Goal: Task Accomplishment & Management: Manage account settings

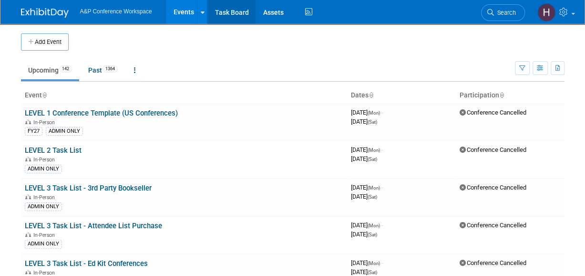
click at [240, 16] on link "Task Board" at bounding box center [231, 12] width 48 height 24
click at [508, 9] on span "Search" at bounding box center [505, 12] width 22 height 7
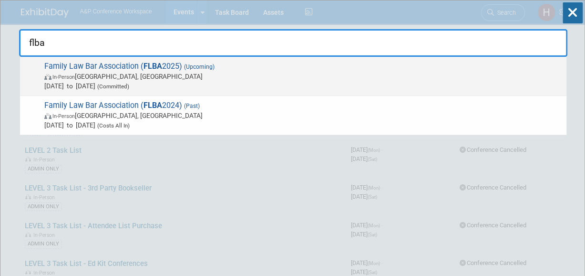
type input "flba"
click at [432, 68] on span "Family Law Bar Association ( FLBA 2025) (Upcoming) In-Person Birmingham, United…" at bounding box center [301, 76] width 520 height 29
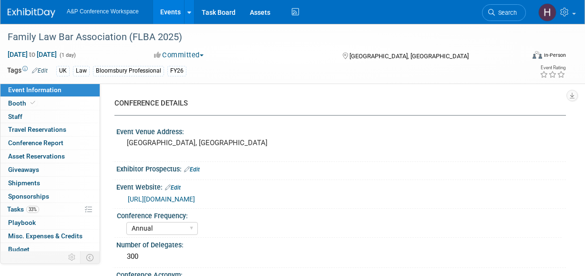
select select "Annual"
select select "Level 2"
select select "In-Person Booth"
select select "Law"
select select "Bloomsbury Professional"
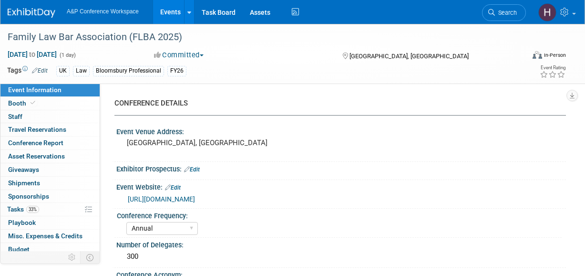
select select "Matt Hambridge"
select select "Louise Morgan"
select select "Rebecca Callow"
select select "Networking/Commissioning"
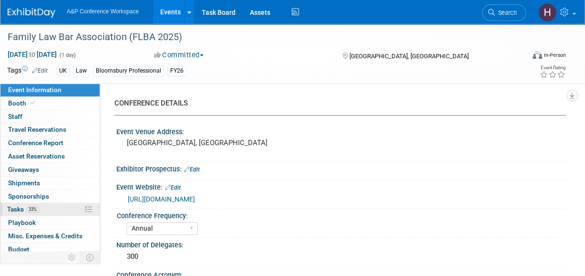
click at [9, 213] on link "33% Tasks 33%" at bounding box center [49, 209] width 99 height 13
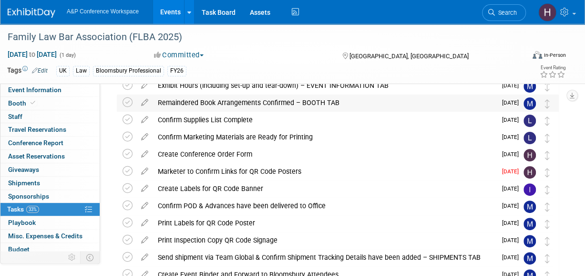
scroll to position [47, 0]
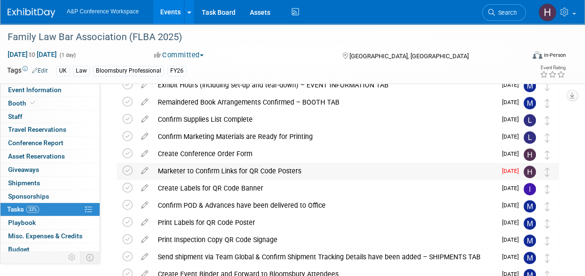
click at [178, 165] on div "Marketer to Confirm Links for QR Code Posters" at bounding box center [324, 171] width 343 height 16
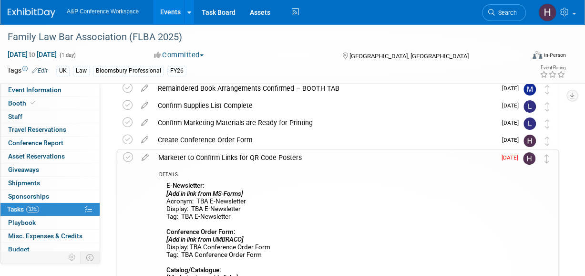
scroll to position [59, 0]
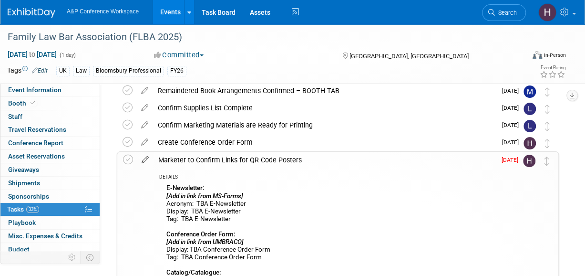
click at [146, 158] on icon at bounding box center [145, 158] width 17 height 12
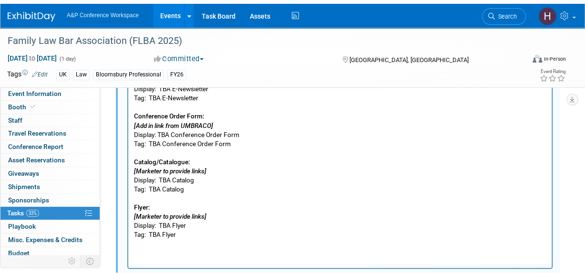
scroll to position [252, 0]
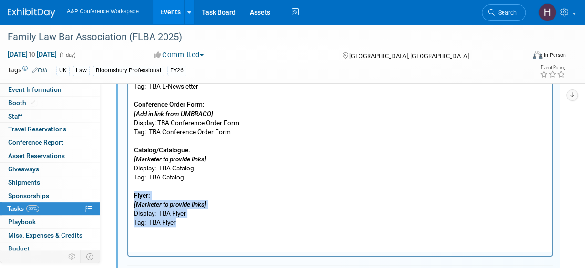
drag, startPoint x: 185, startPoint y: 223, endPoint x: 132, endPoint y: 195, distance: 59.3
click at [132, 195] on html "E-Newsletter: [Add in link from MS-Forms] Acronym: TBA E-Newsletter Display: TB…" at bounding box center [339, 135] width 423 height 186
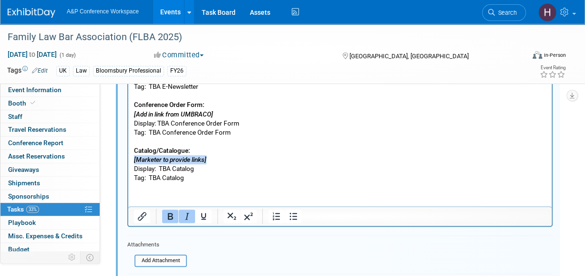
drag, startPoint x: 220, startPoint y: 159, endPoint x: 125, endPoint y: 155, distance: 94.5
click at [128, 155] on html "E-Newsletter: [Add in link from MS-Forms] Acronym: TBA E-Newsletter Display: TB…" at bounding box center [339, 112] width 423 height 140
click at [171, 172] on p "E-Newsletter: [Add in link from MS-Forms] Acronym: TBA E-Newsletter Display: TB…" at bounding box center [340, 114] width 412 height 136
click at [161, 175] on p "E-Newsletter: [Add in link from MS-Forms] Acronym: TBA E-Newsletter Display: TB…" at bounding box center [340, 114] width 412 height 136
click at [221, 169] on p "E-Newsletter: [Add in link from MS-Forms] Acronym: TBA E-Newsletter Display: TB…" at bounding box center [340, 114] width 412 height 136
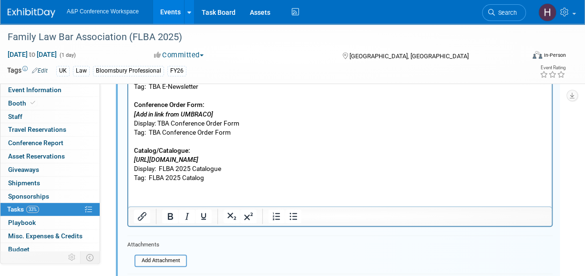
click at [204, 182] on html "E-Newsletter: [Add in link from MS-Forms] Acronym: TBA E-Newsletter Display: TB…" at bounding box center [339, 112] width 423 height 140
click at [178, 166] on p "E-Newsletter: [Add in link from MS-Forms] Acronym: TBA E-Newsletter Display: TB…" at bounding box center [340, 114] width 412 height 136
click at [277, 168] on p "E-Newsletter: [Add in link from MS-Forms] Acronym: TBA E-Newsletter Display: TB…" at bounding box center [340, 114] width 412 height 136
click at [298, 168] on p "E-Newsletter: [Add in link from MS-Forms] Acronym: TBA E-Newsletter Display: TB…" at bounding box center [340, 114] width 412 height 136
click at [270, 177] on p "E-Newsletter: [Add in link from MS-Forms] Acronym: TBA E-Newsletter Display: TB…" at bounding box center [340, 114] width 412 height 136
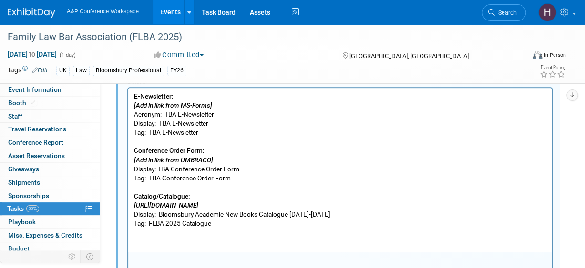
scroll to position [205, 0]
drag, startPoint x: 218, startPoint y: 105, endPoint x: 130, endPoint y: 105, distance: 88.2
click at [130, 105] on html "E-Newsletter: [Add in link from MS-Forms] Acronym: TBA E-Newsletter Display: TB…" at bounding box center [339, 159] width 423 height 140
click at [176, 115] on p "E-Newsletter: https://www.bloomsbury.com/uk/discover/bloomsbury-academic/email-…" at bounding box center [340, 160] width 412 height 136
click at [171, 124] on p "E-Newsletter: https://www.bloomsbury.com/uk/discover/bloomsbury-academic/email-…" at bounding box center [340, 160] width 412 height 136
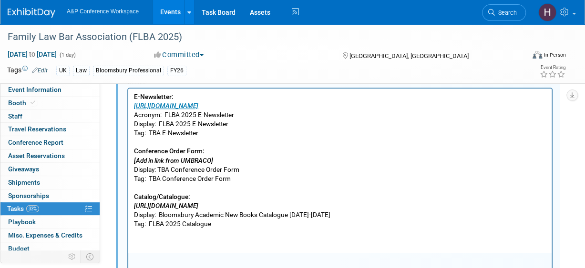
click at [161, 134] on p "E-Newsletter: https://www.bloomsbury.com/uk/discover/bloomsbury-academic/email-…" at bounding box center [340, 160] width 412 height 136
click at [173, 150] on b "Conference Order Form:" at bounding box center [169, 151] width 71 height 8
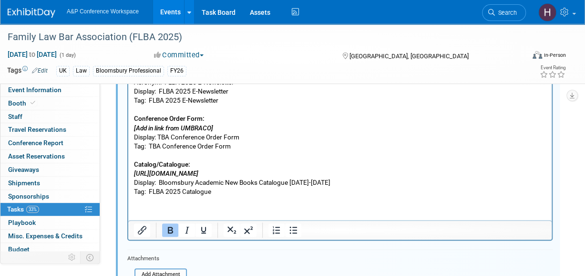
scroll to position [238, 0]
drag, startPoint x: 446, startPoint y: 174, endPoint x: 127, endPoint y: 177, distance: 318.5
click at [128, 177] on html "E-Newsletter: https://www.bloomsbury.com/uk/discover/bloomsbury-academic/email-…" at bounding box center [339, 126] width 423 height 140
copy icon "https://www.bloomsbury.com/media/4nhmenmz/academic-new-books-catalogue-july-sep…"
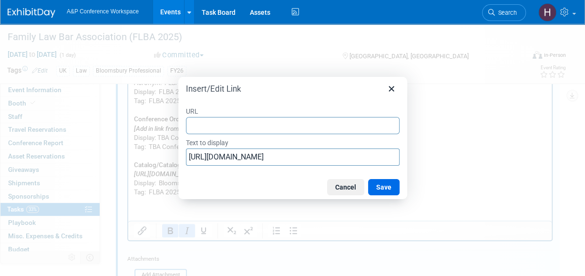
type input "https://www.bloomsbury.com/media/4nhmenmz/academic-new-books-catalogue-july-sep…"
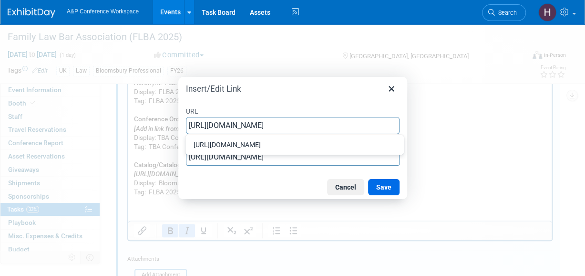
scroll to position [0, 154]
click at [391, 191] on button "Save" at bounding box center [383, 187] width 31 height 16
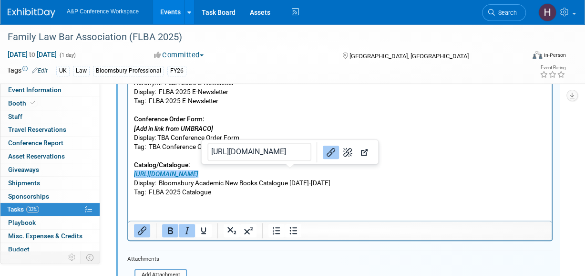
click at [305, 189] on p "E-Newsletter: https://www.bloomsbury.com/uk/discover/bloomsbury-academic/email-…" at bounding box center [340, 128] width 412 height 136
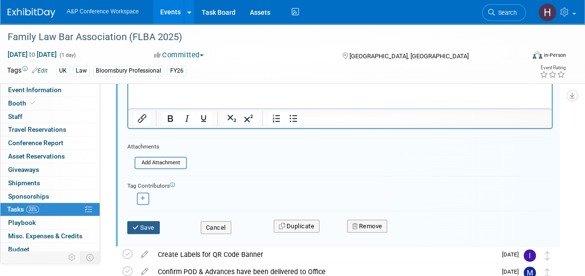
scroll to position [350, 0]
click at [155, 226] on button "Save" at bounding box center [143, 226] width 32 height 13
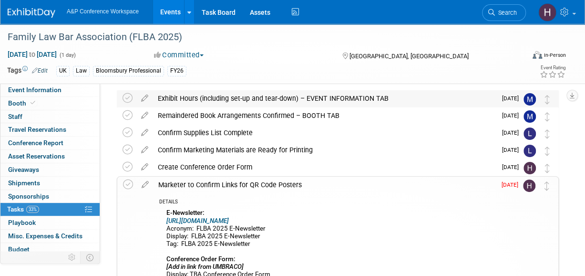
scroll to position [8, 0]
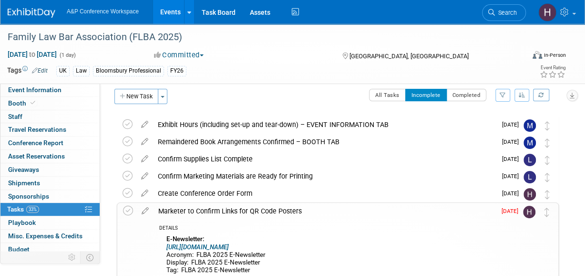
click at [454, 85] on div "CONFERENCE DETAILS Event Venue Address: Birmingham, UK Exhibitor Prospectus: Ed…" at bounding box center [333, 181] width 466 height 210
click at [460, 95] on button "Completed" at bounding box center [466, 95] width 41 height 12
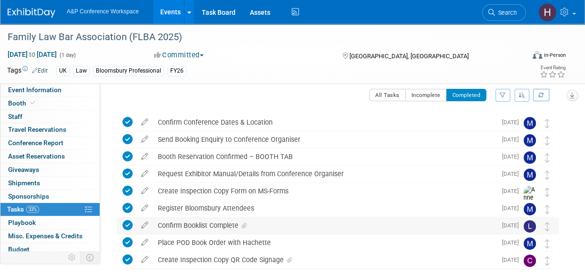
click at [287, 226] on div "Confirm Booklist Complete" at bounding box center [324, 225] width 343 height 16
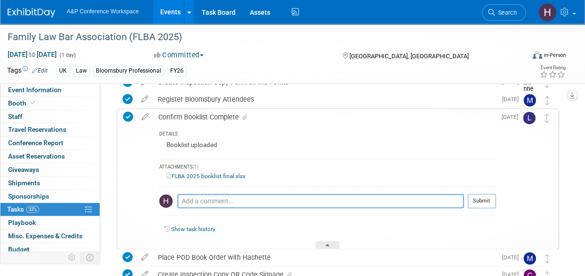
scroll to position [118, 0]
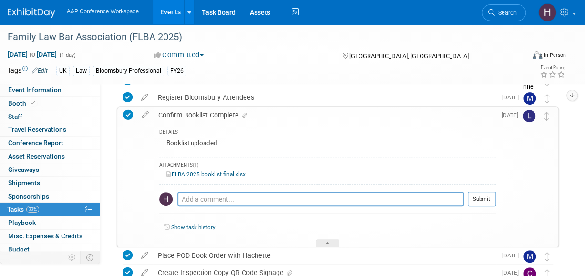
click at [226, 175] on link "FLBA 2025 booklist final.xlsx" at bounding box center [205, 174] width 79 height 7
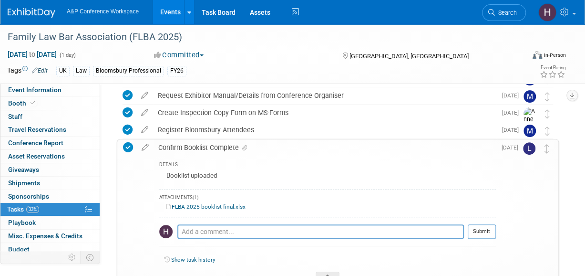
scroll to position [97, 0]
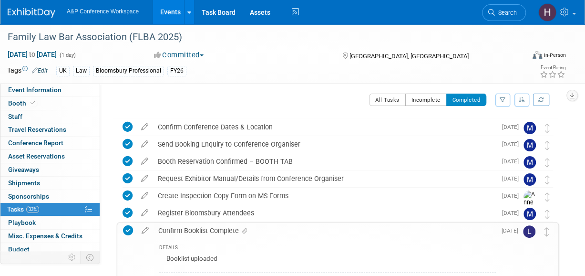
click at [408, 103] on button "Incomplete" at bounding box center [425, 99] width 41 height 12
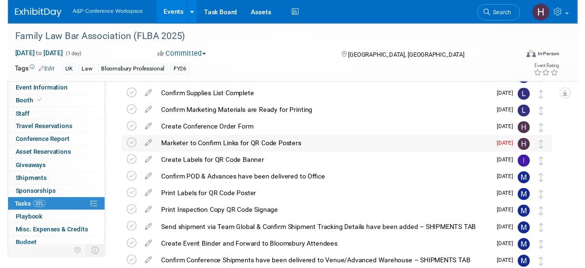
scroll to position [72, 0]
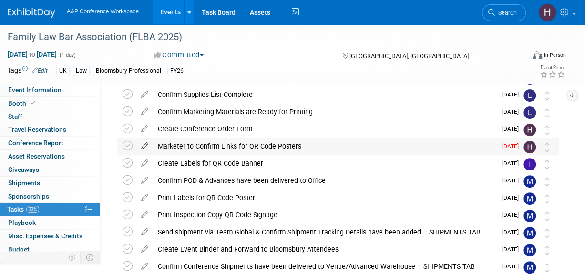
click at [145, 145] on icon at bounding box center [144, 144] width 17 height 12
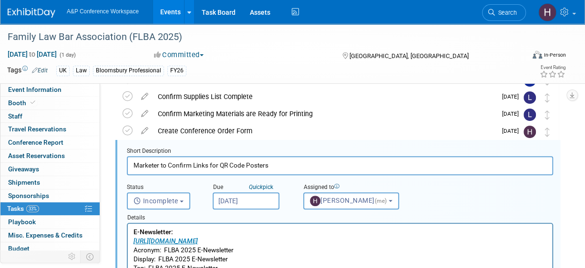
scroll to position [0, 0]
click at [245, 195] on input "Aug 25, 2025" at bounding box center [246, 201] width 67 height 17
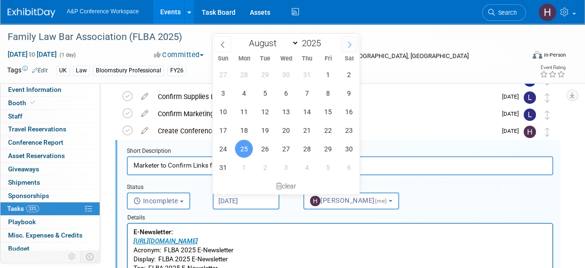
click at [348, 48] on span at bounding box center [349, 44] width 17 height 16
click at [229, 46] on span at bounding box center [222, 44] width 17 height 16
click at [226, 39] on span at bounding box center [222, 44] width 17 height 16
select select "7"
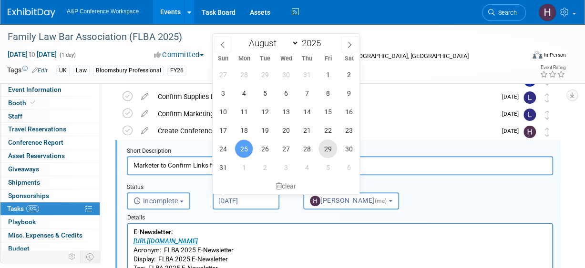
click at [329, 148] on span "29" at bounding box center [327, 149] width 19 height 19
type input "Aug 29, 2025"
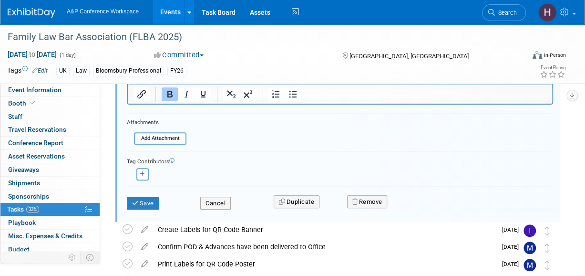
scroll to position [372, 0]
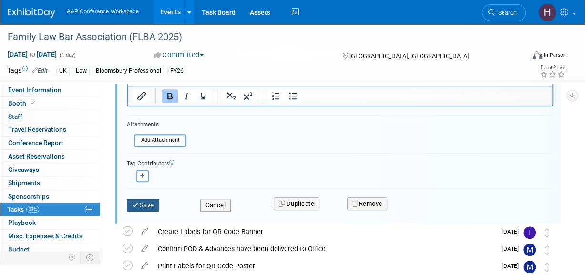
click at [154, 202] on button "Save" at bounding box center [143, 204] width 32 height 13
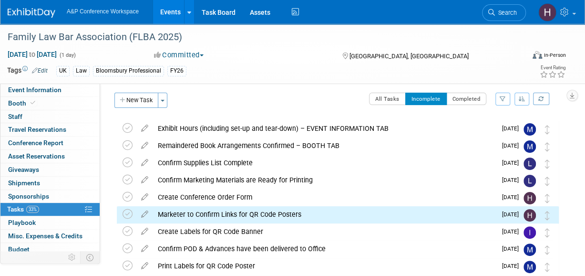
scroll to position [3, 0]
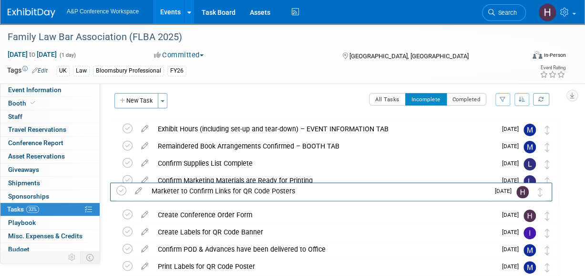
drag, startPoint x: 552, startPoint y: 218, endPoint x: 545, endPoint y: 195, distance: 24.3
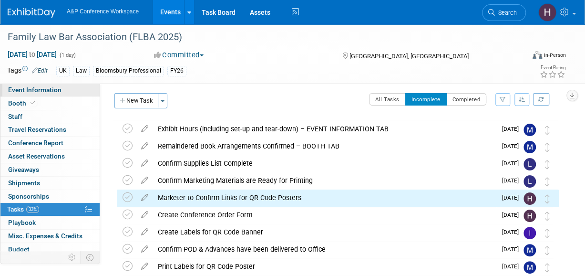
click at [44, 86] on span "Event Information" at bounding box center [34, 90] width 53 height 8
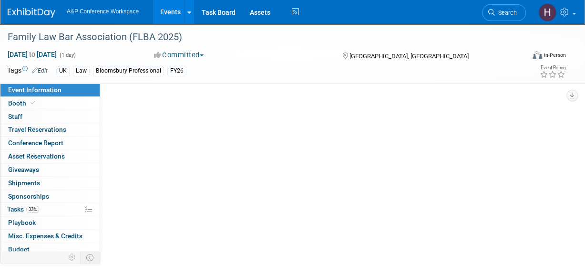
scroll to position [0, 0]
select select "Annual"
select select "Level 2"
select select "In-Person Booth"
select select "Law"
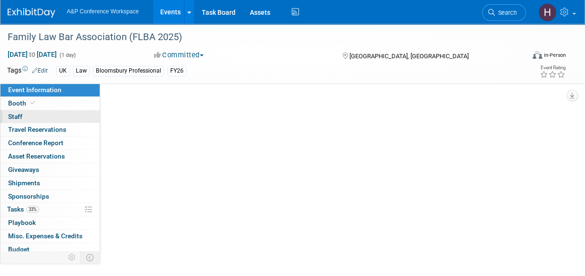
select select "Bloomsbury Professional"
select select "[PERSON_NAME]"
select select "Networking/Commissioning"
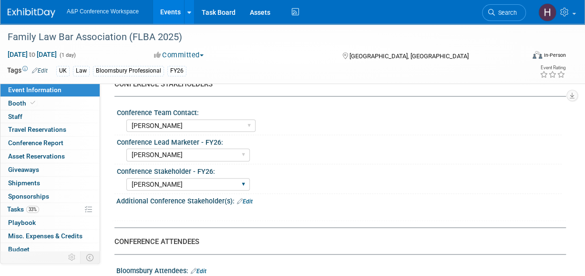
scroll to position [448, 0]
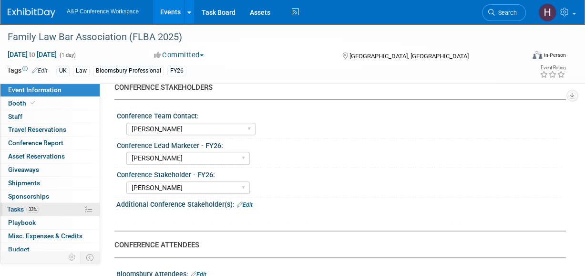
click at [59, 205] on link "33% Tasks 33%" at bounding box center [49, 209] width 99 height 13
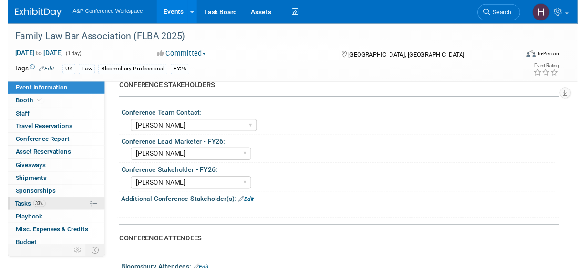
scroll to position [0, 0]
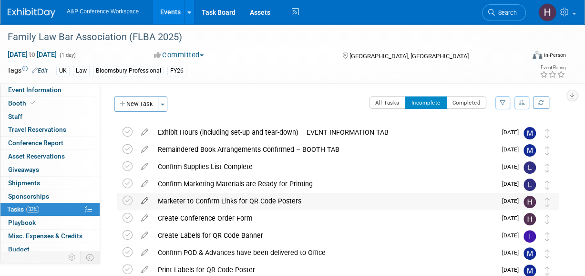
click at [142, 204] on icon at bounding box center [144, 199] width 17 height 12
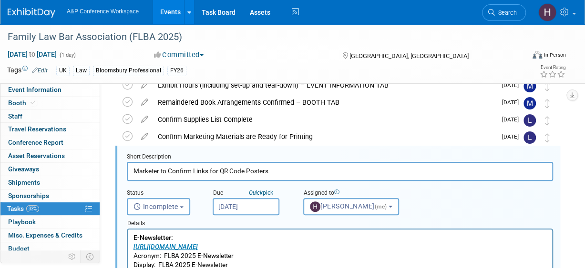
scroll to position [52, 0]
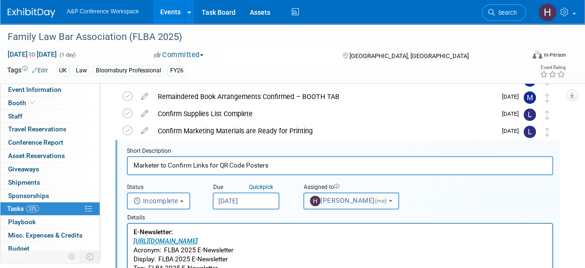
click at [363, 205] on button "Hannah Siegel (me)" at bounding box center [351, 201] width 96 height 17
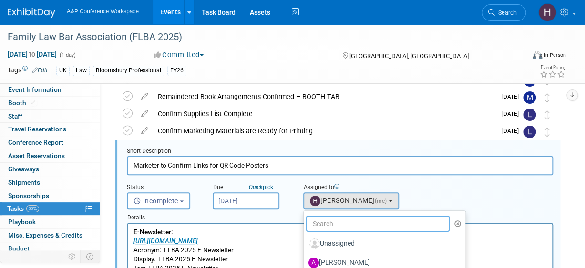
click at [324, 222] on input "text" at bounding box center [378, 224] width 144 height 16
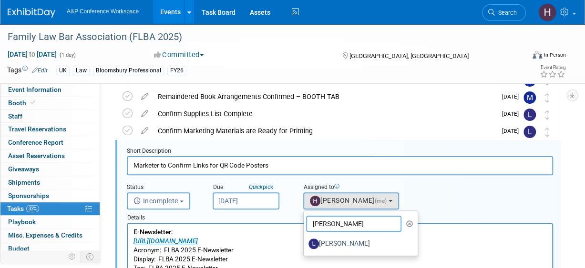
type input "LOUISE MO"
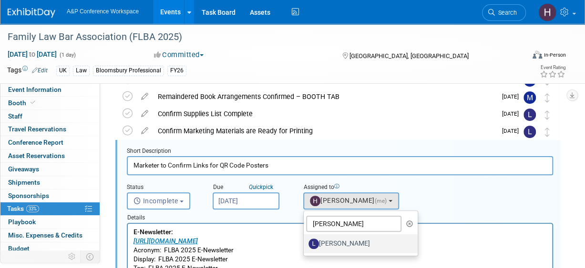
click at [329, 242] on label "[PERSON_NAME]" at bounding box center [358, 243] width 100 height 15
click at [305, 242] on input "[PERSON_NAME]" at bounding box center [302, 243] width 6 height 6
select select "4735171e-1c5c-448e-a19f-48b422fc9c9b"
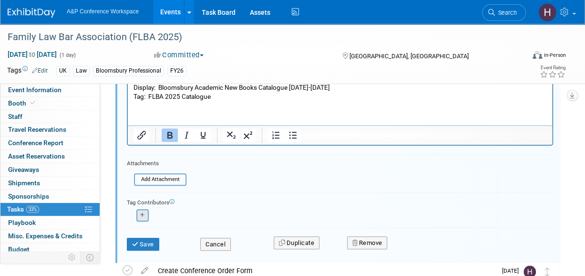
scroll to position [308, 0]
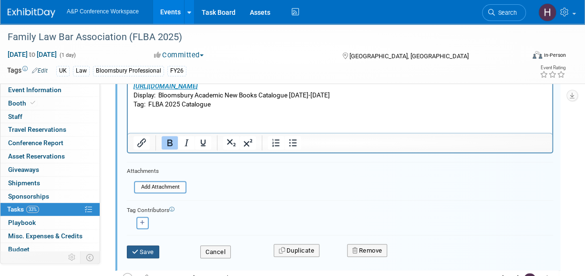
click at [147, 246] on button "Save" at bounding box center [143, 251] width 32 height 13
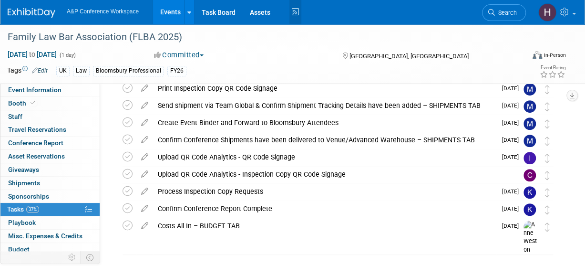
scroll to position [198, 0]
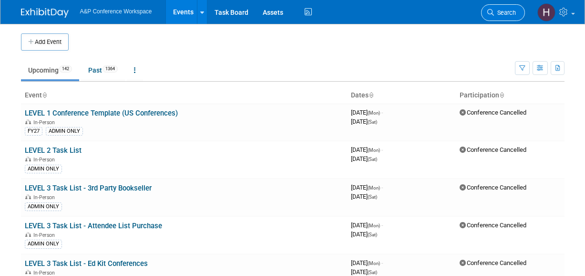
drag, startPoint x: 0, startPoint y: 0, endPoint x: 517, endPoint y: 13, distance: 517.0
click at [517, 13] on link "Search" at bounding box center [503, 12] width 44 height 17
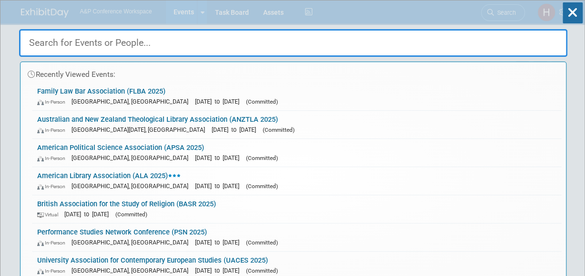
click at [517, 13] on div "Recently Viewed Events: Family Law Bar Association (FLBA 2025) In-Person Birmin…" at bounding box center [293, 143] width 548 height 287
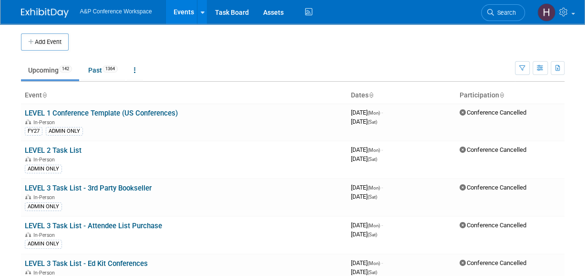
click at [517, 13] on link "Search" at bounding box center [503, 12] width 44 height 17
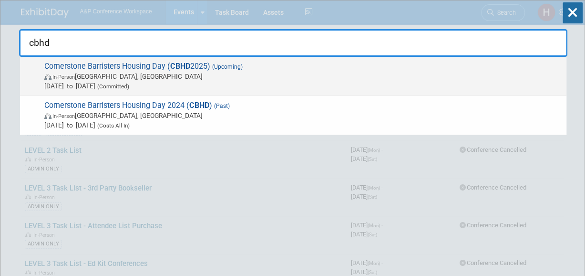
type input "cbhd"
click at [453, 78] on span "In-Person London, United Kingdom" at bounding box center [302, 77] width 517 height 10
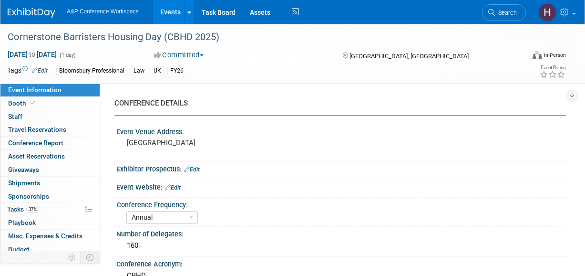
select select "Annual"
select select "Level 2"
select select "In-Person Booth"
select select "Law"
select select "Bloomsbury Professional"
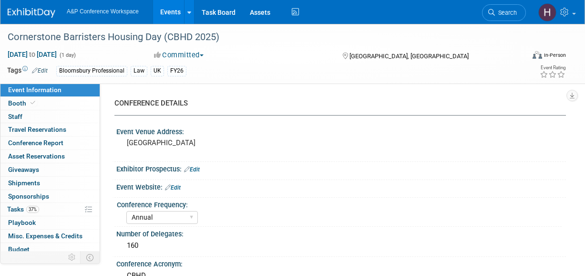
select select "[PERSON_NAME]"
select select "Brand/Subject Presence​"
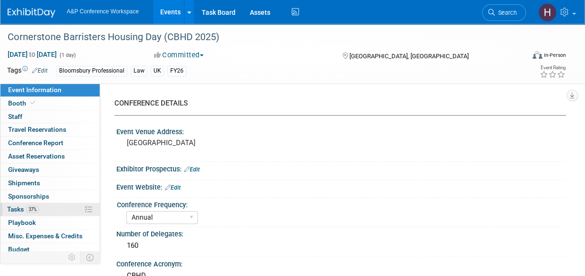
click at [33, 212] on link "37% Tasks 37%" at bounding box center [49, 209] width 99 height 13
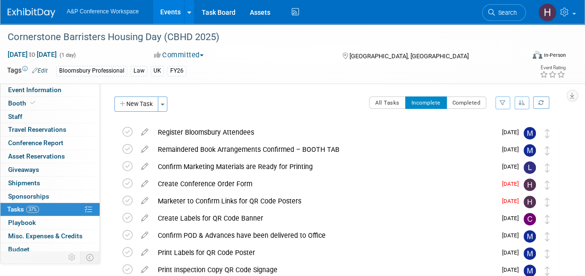
click at [471, 94] on div "CONFERENCE DETAILS Event Venue Address: London Exhibitor Prospectus: Edit Event…" at bounding box center [333, 188] width 466 height 210
click at [468, 98] on button "Completed" at bounding box center [466, 102] width 41 height 12
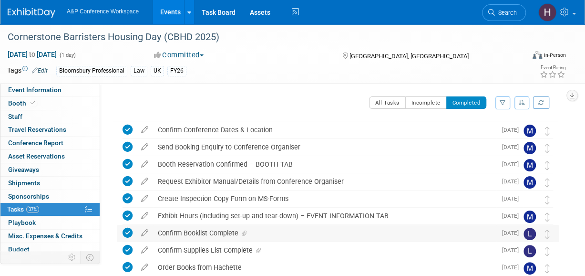
click at [347, 240] on div "Confirm Booklist Complete" at bounding box center [324, 233] width 343 height 16
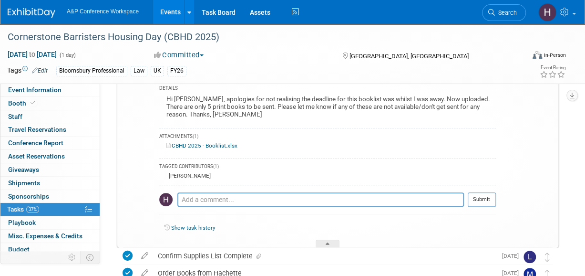
scroll to position [165, 0]
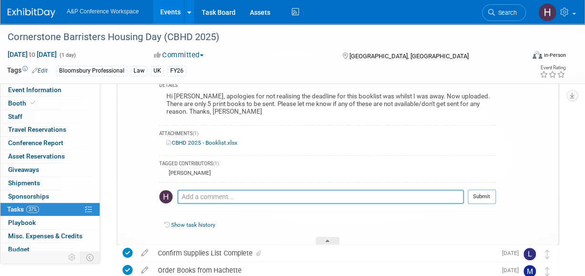
click at [189, 142] on link "CBHD 2025 - Booklist.xlsx" at bounding box center [201, 142] width 71 height 7
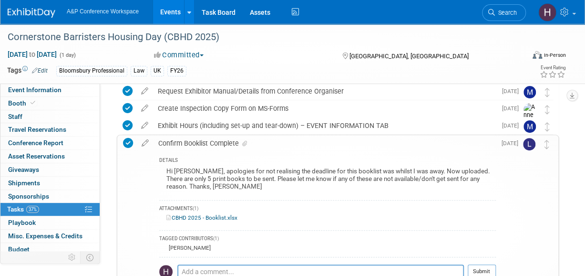
scroll to position [0, 0]
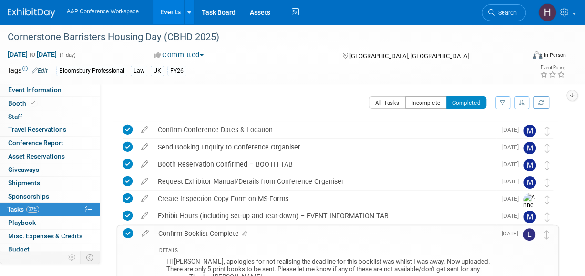
click at [425, 101] on button "Incomplete" at bounding box center [425, 102] width 41 height 12
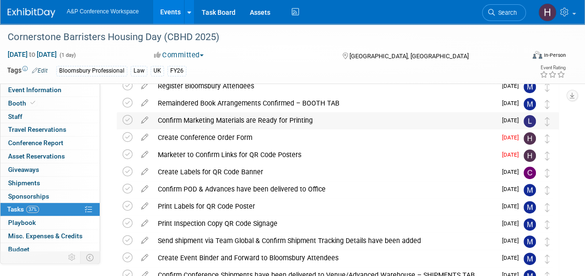
scroll to position [46, 0]
click at [244, 141] on div "Create Conference Order Form" at bounding box center [324, 138] width 343 height 16
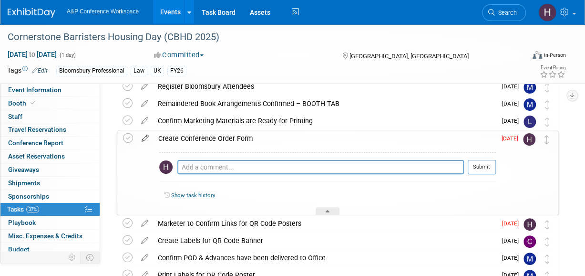
click at [148, 141] on icon at bounding box center [145, 136] width 17 height 12
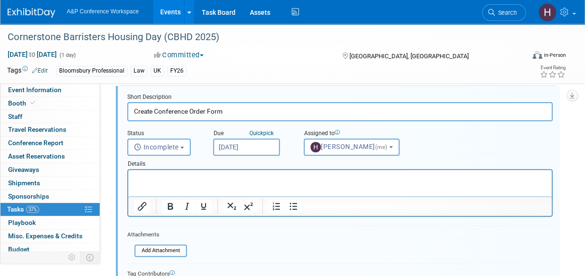
scroll to position [94, 0]
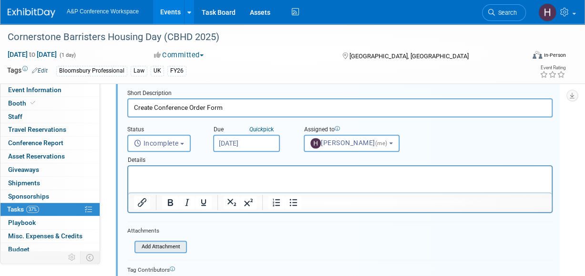
click at [175, 247] on input "file" at bounding box center [137, 246] width 97 height 10
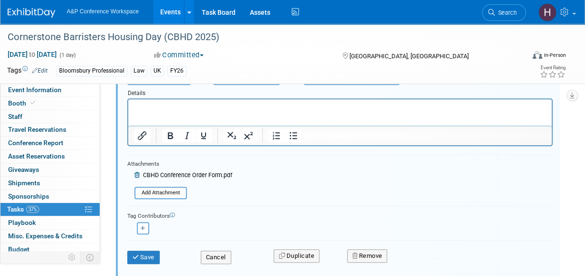
scroll to position [161, 0]
click at [155, 258] on button "Save" at bounding box center [143, 256] width 32 height 13
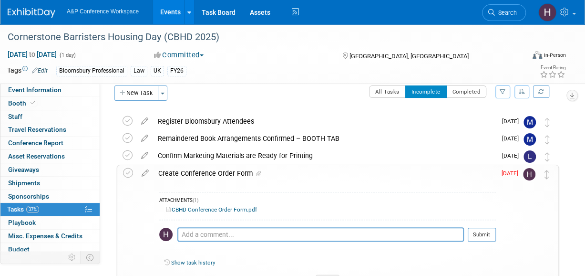
scroll to position [0, 0]
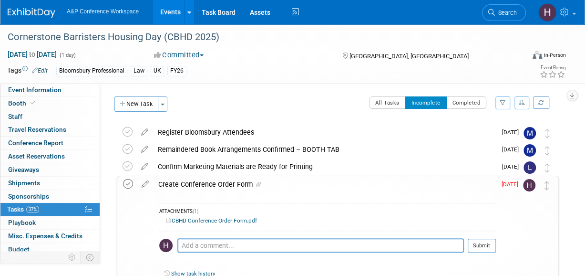
click at [126, 183] on icon at bounding box center [128, 184] width 10 height 10
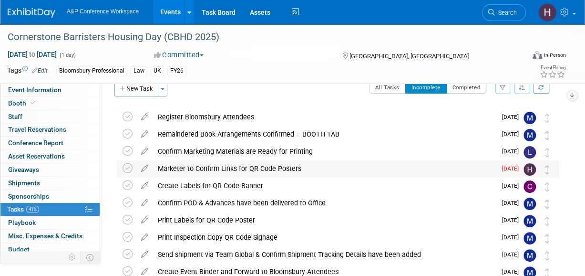
scroll to position [16, 0]
click at [181, 169] on div "Marketer to Confirm Links for QR Code Posters" at bounding box center [324, 168] width 343 height 16
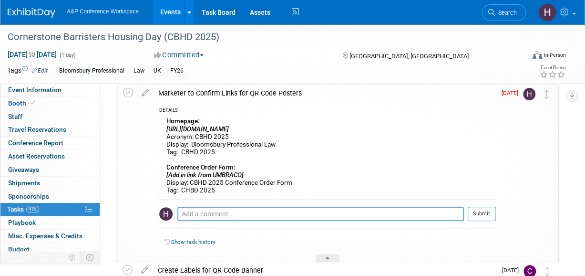
scroll to position [89, 0]
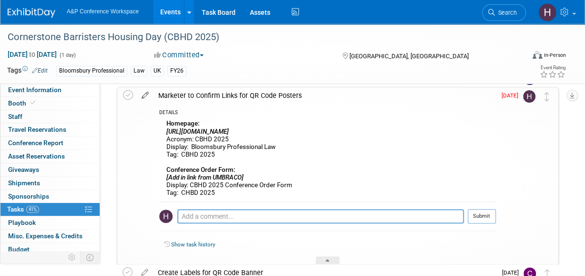
click at [149, 95] on icon at bounding box center [145, 93] width 17 height 12
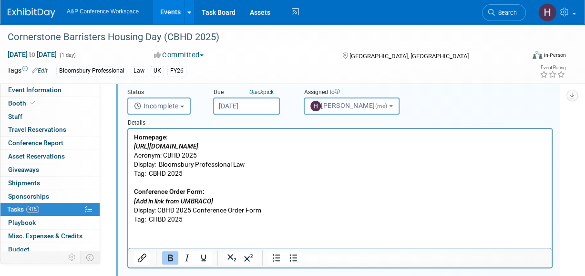
scroll to position [133, 0]
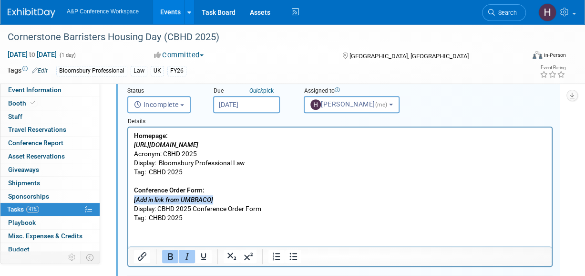
drag, startPoint x: 238, startPoint y: 197, endPoint x: 128, endPoint y: 203, distance: 109.8
click at [128, 203] on html "Homepage: https://www.bloomsburyprofessional.com/uk/law/ Acronym: CBHD 2025 Dis…" at bounding box center [339, 174] width 423 height 95
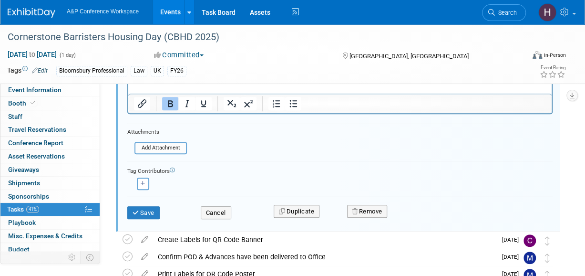
scroll to position [286, 0]
click at [148, 215] on button "Save" at bounding box center [143, 211] width 32 height 13
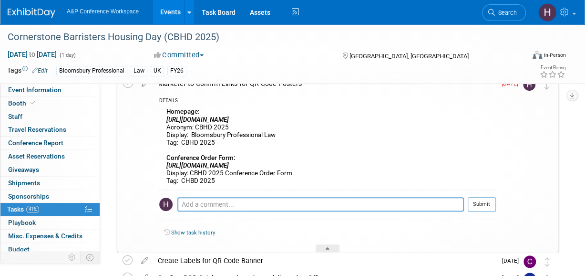
scroll to position [62, 0]
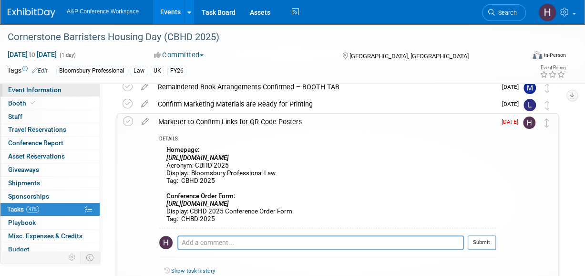
click at [39, 87] on span "Event Information" at bounding box center [34, 90] width 53 height 8
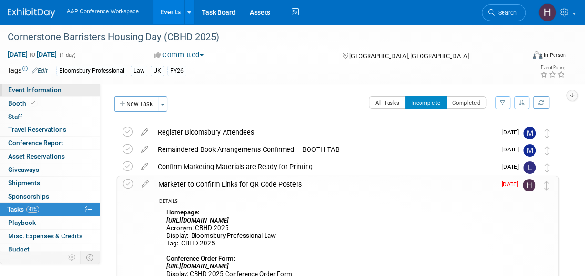
select select "Annual"
select select "Level 2"
select select "In-Person Booth"
select select "Law"
select select "Bloomsbury Professional"
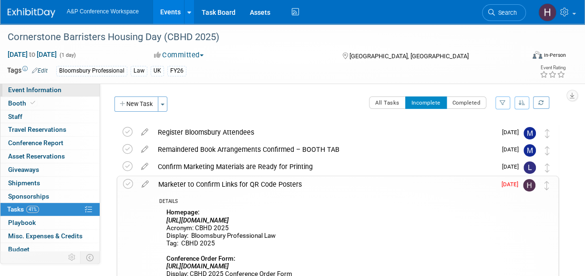
select select "[PERSON_NAME]"
select select "Brand/Subject Presence​"
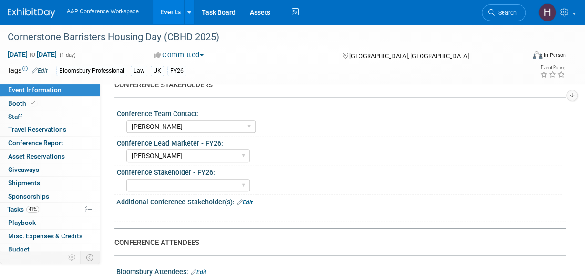
scroll to position [440, 0]
click at [41, 204] on link "41% Tasks 41%" at bounding box center [49, 209] width 99 height 13
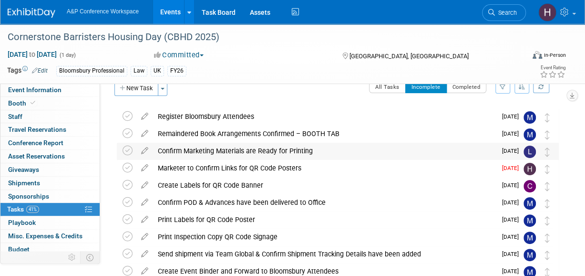
scroll to position [16, 0]
click at [215, 165] on div "Marketer to Confirm Links for QR Code Posters" at bounding box center [324, 167] width 343 height 16
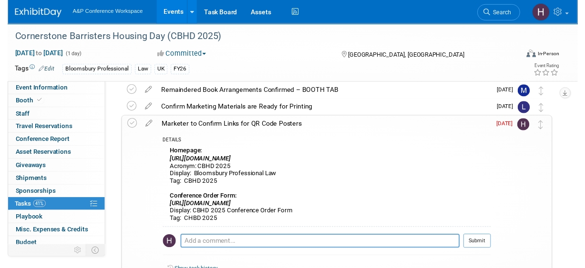
scroll to position [60, 0]
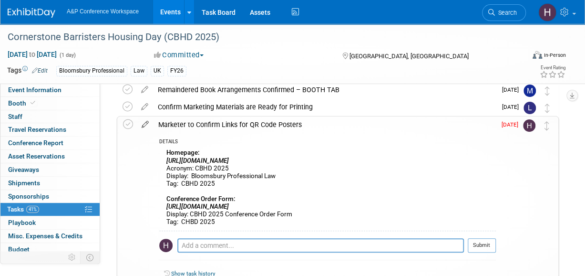
click at [143, 122] on icon at bounding box center [145, 122] width 17 height 12
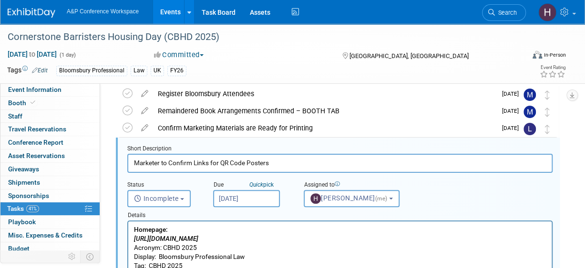
scroll to position [36, 0]
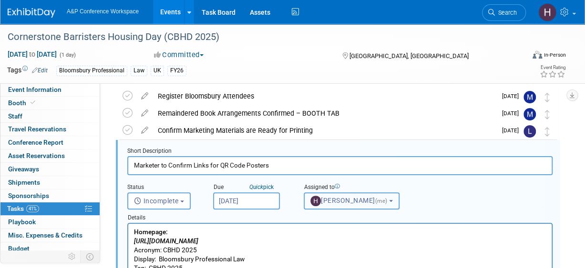
click at [333, 197] on span "Hannah Siegel (me)" at bounding box center [349, 201] width 79 height 8
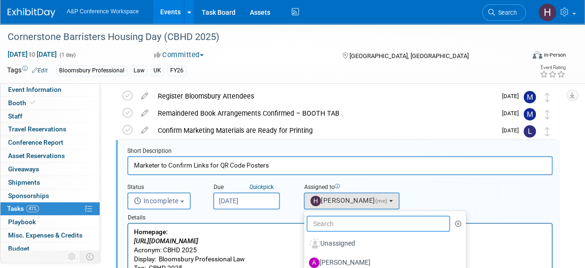
click at [330, 217] on input "text" at bounding box center [379, 224] width 144 height 16
type input "louise"
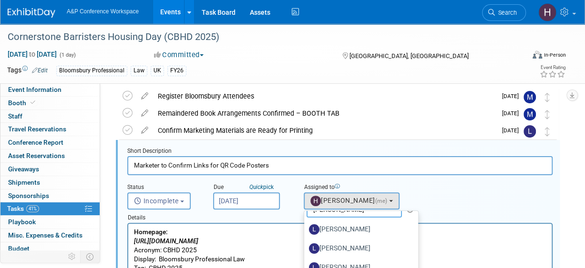
scroll to position [14, 0]
click at [335, 263] on label "[PERSON_NAME]" at bounding box center [359, 268] width 100 height 15
click at [306, 264] on input "[PERSON_NAME]" at bounding box center [302, 267] width 6 height 6
select select "4735171e-1c5c-448e-a19f-48b422fc9c9b"
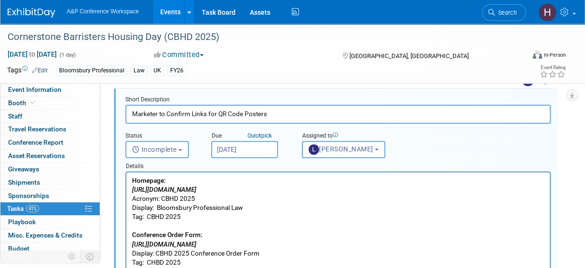
scroll to position [90, 2]
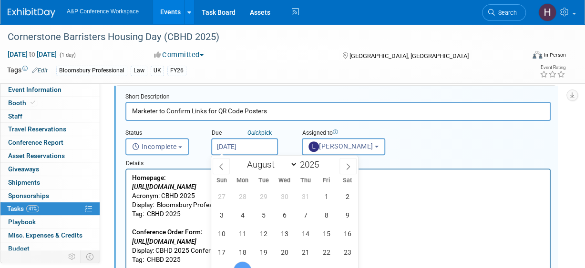
click at [242, 145] on input "Aug 25, 2025" at bounding box center [244, 146] width 67 height 17
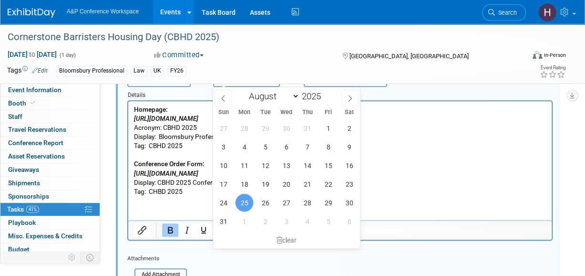
scroll to position [158, 0]
click at [353, 95] on icon at bounding box center [350, 98] width 7 height 7
select select "8"
click at [250, 130] on span "1" at bounding box center [244, 128] width 19 height 19
type input "Sep 1, 2025"
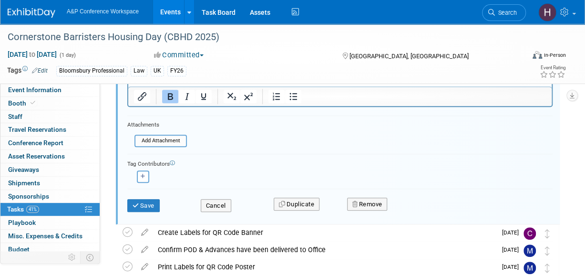
scroll to position [292, 0]
click at [158, 202] on button "Save" at bounding box center [143, 205] width 32 height 13
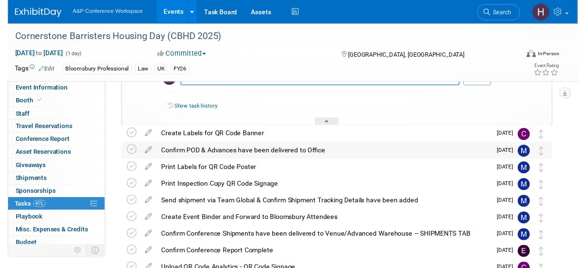
scroll to position [222, 0]
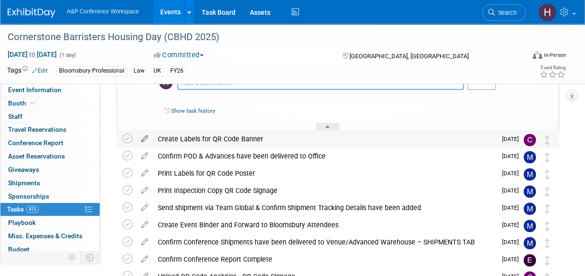
click at [143, 136] on icon at bounding box center [144, 137] width 17 height 12
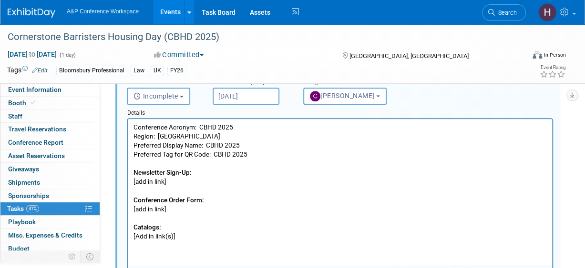
scroll to position [318, 0]
click at [269, 92] on input "Aug 29, 2025" at bounding box center [246, 95] width 67 height 17
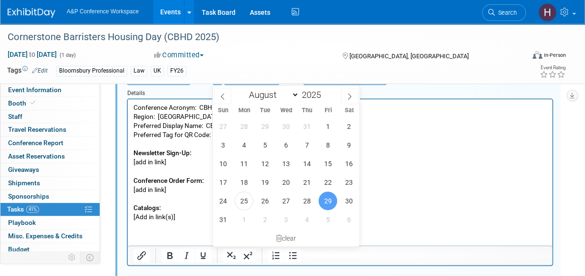
scroll to position [349, 0]
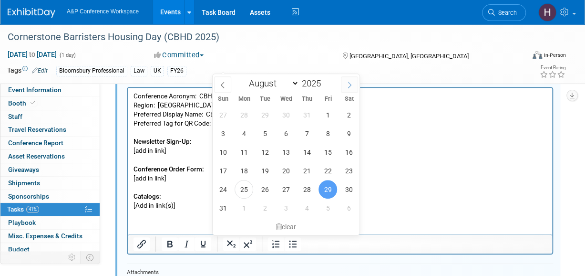
click at [356, 88] on span at bounding box center [349, 84] width 17 height 16
click at [213, 82] on div "January February March April May June July August September October November De…" at bounding box center [286, 82] width 147 height 16
click at [218, 83] on span at bounding box center [222, 84] width 17 height 16
select select "8"
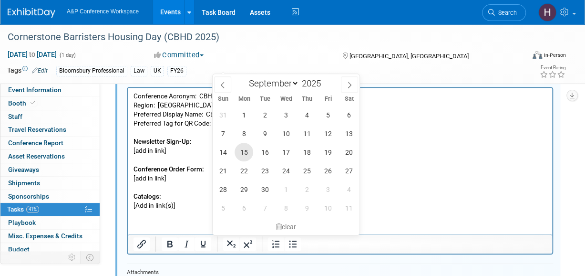
click at [241, 157] on span "15" at bounding box center [244, 152] width 19 height 19
type input "Sep 15, 2025"
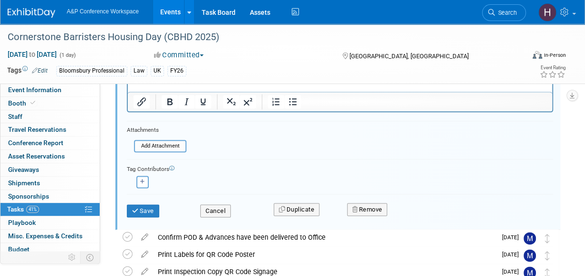
scroll to position [489, 0]
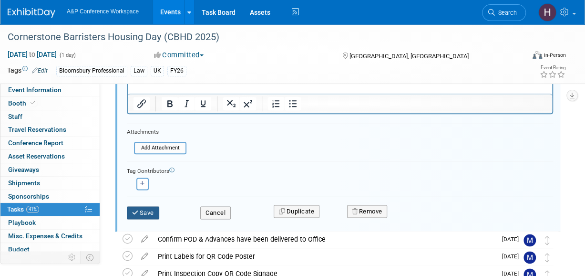
click at [145, 212] on button "Save" at bounding box center [143, 212] width 32 height 13
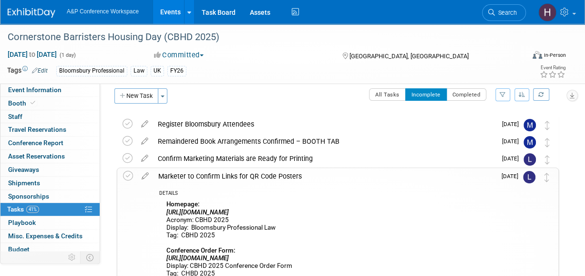
scroll to position [0, 0]
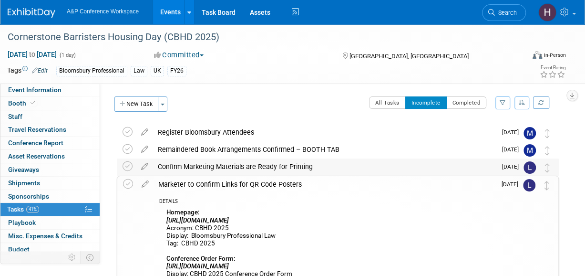
click at [213, 164] on div "Confirm Marketing Materials are Ready for Printing" at bounding box center [324, 166] width 343 height 16
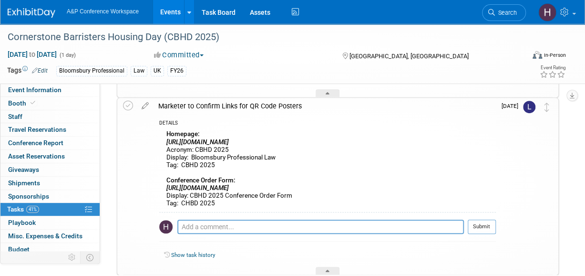
scroll to position [191, 0]
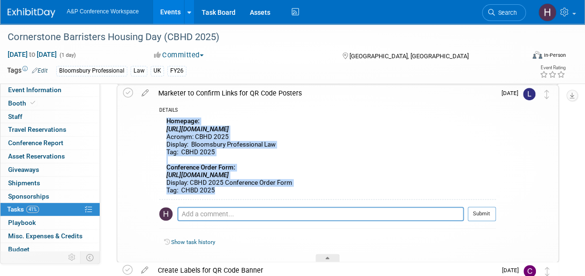
drag, startPoint x: 218, startPoint y: 194, endPoint x: 161, endPoint y: 121, distance: 92.8
click at [161, 121] on div "Homepage: https://www.bloomsburyprofessional.com/uk/law/ Acronym: CBHD 2025 Dis…" at bounding box center [327, 157] width 337 height 84
copy div "Homepage: https://www.bloomsburyprofessional.com/uk/law/ Acronym: CBHD 2025 Dis…"
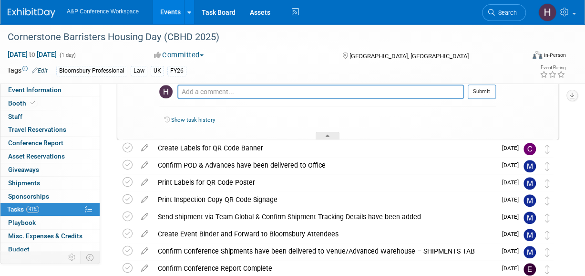
click at [205, 144] on div "Create Labels for QR Code Banner" at bounding box center [324, 148] width 343 height 16
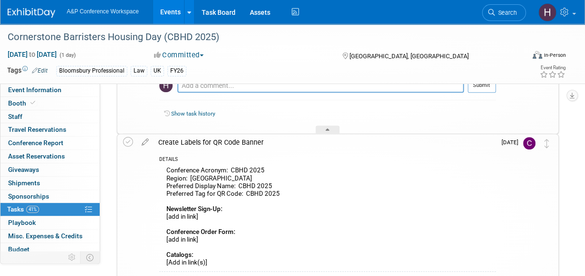
scroll to position [319, 0]
click at [147, 141] on icon at bounding box center [145, 140] width 17 height 12
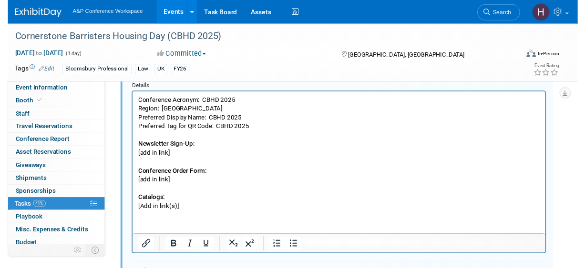
scroll to position [441, 0]
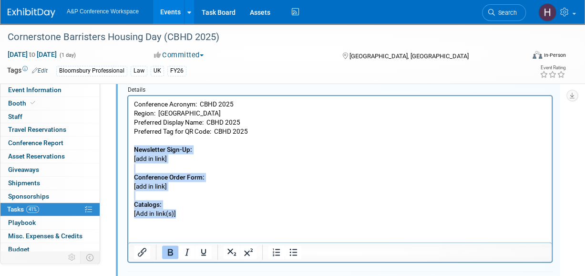
drag, startPoint x: 185, startPoint y: 212, endPoint x: 120, endPoint y: 152, distance: 88.4
click at [128, 152] on html "Conference Acronym: CBHD 2025 Region: UK Preferred Display Name: CBHD 2025 Pref…" at bounding box center [339, 157] width 423 height 122
paste body "Rich Text Area. Press ALT-0 for help."
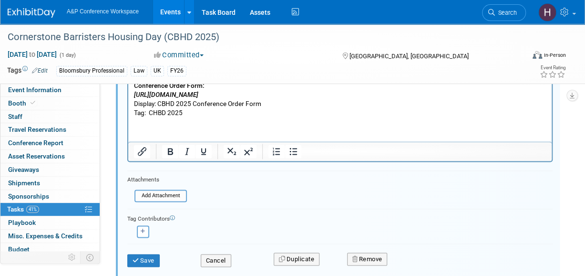
scroll to position [557, 0]
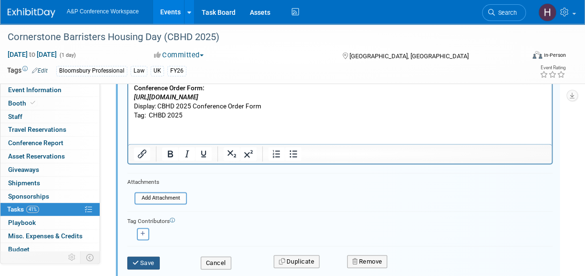
click at [149, 262] on button "Save" at bounding box center [143, 262] width 32 height 13
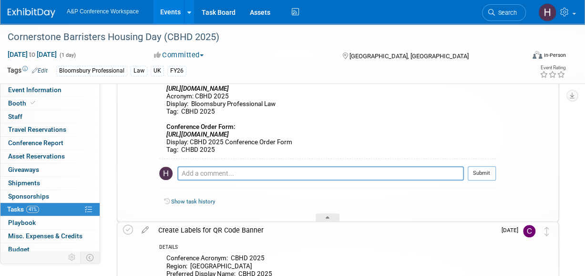
scroll to position [0, 0]
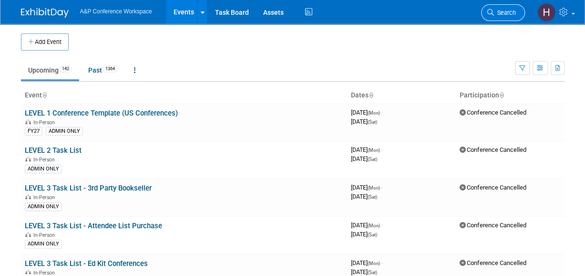
click at [503, 18] on link "Search" at bounding box center [503, 12] width 44 height 17
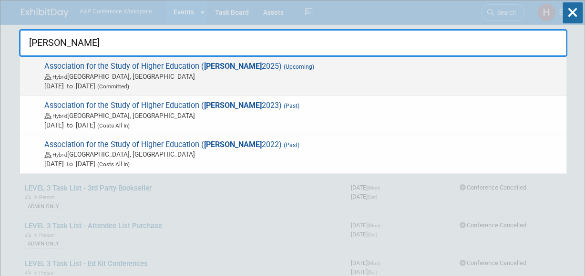
type input "[PERSON_NAME]"
click at [457, 72] on span "Hybrid [GEOGRAPHIC_DATA], [GEOGRAPHIC_DATA]" at bounding box center [302, 77] width 517 height 10
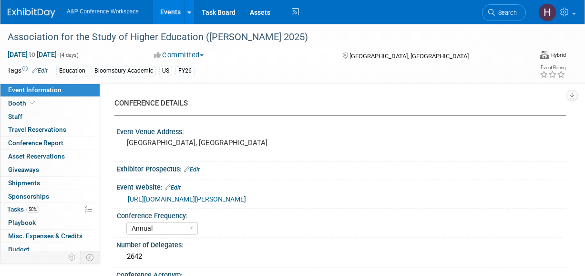
select select "Annual"
select select "Level 3"
select select "Sponsorship"
select select "Education"
select select "Bloomsbury Academic"
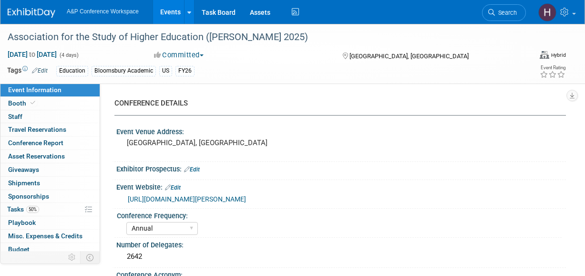
select select "[PERSON_NAME]"
select select "Brand/Subject Presence​"
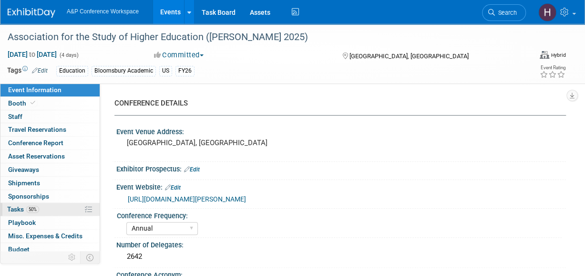
click at [51, 209] on link "50% Tasks 50%" at bounding box center [49, 209] width 99 height 13
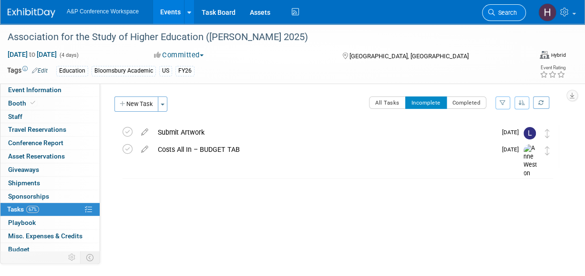
click at [500, 5] on link "Search" at bounding box center [504, 12] width 44 height 17
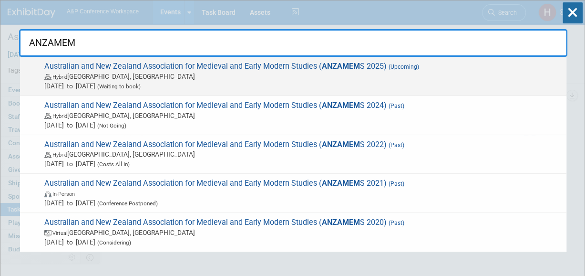
type input "ANZAMEM"
click at [425, 75] on span "Hybrid [GEOGRAPHIC_DATA], [GEOGRAPHIC_DATA]" at bounding box center [302, 77] width 517 height 10
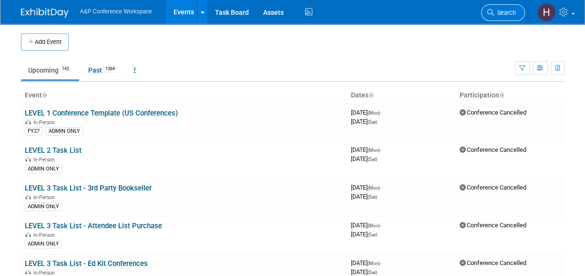
click at [515, 9] on span "Search" at bounding box center [505, 12] width 22 height 7
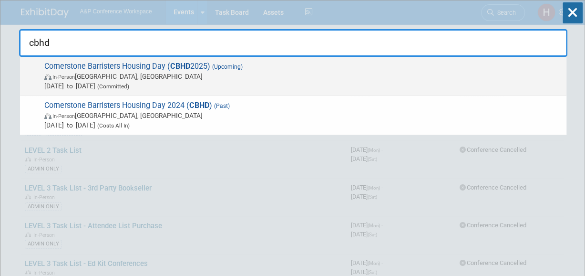
type input "cbhd"
click at [455, 62] on span "Cornerstone Barristers Housing Day ( CBHD 2025) (Upcoming) In-Person London, Un…" at bounding box center [301, 76] width 520 height 29
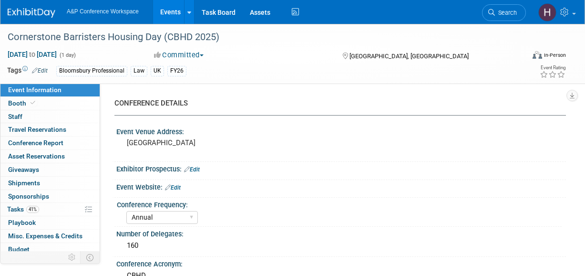
select select "Annual"
select select "Level 2"
select select "In-Person Booth"
select select "Law"
select select "Bloomsbury Professional"
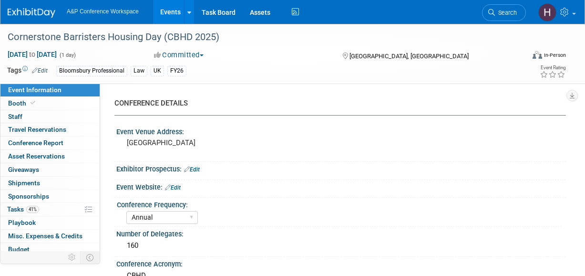
select select "[PERSON_NAME]"
select select "Brand/Subject Presence​"
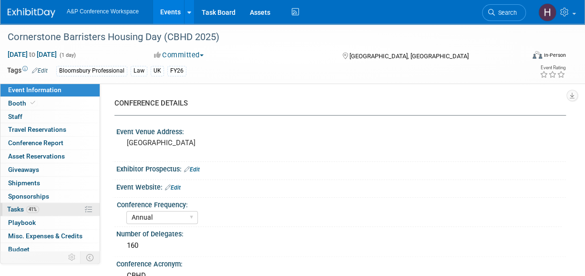
click at [54, 211] on link "41% Tasks 41%" at bounding box center [49, 209] width 99 height 13
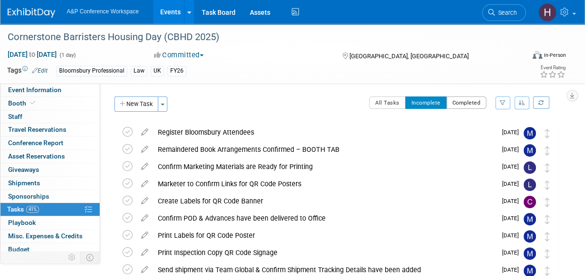
click at [461, 98] on button "Completed" at bounding box center [466, 102] width 41 height 12
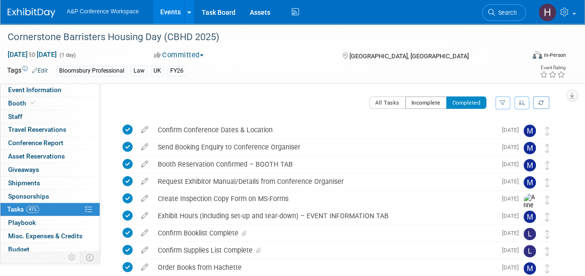
click at [432, 98] on button "Incomplete" at bounding box center [425, 102] width 41 height 12
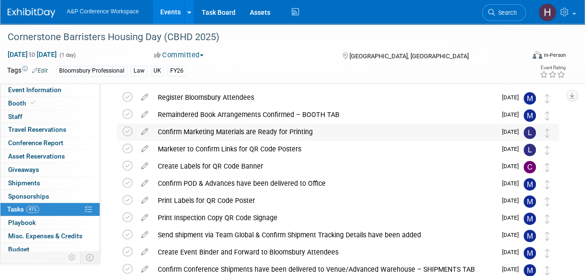
scroll to position [34, 0]
click at [237, 148] on div "Marketer to Confirm Links for QR Code Posters" at bounding box center [324, 149] width 343 height 16
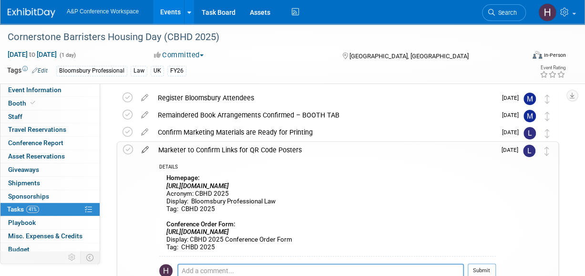
click at [148, 148] on icon at bounding box center [145, 148] width 17 height 12
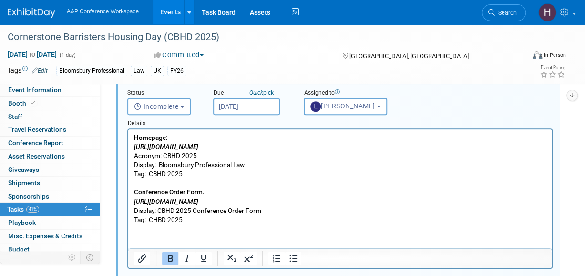
scroll to position [146, 0]
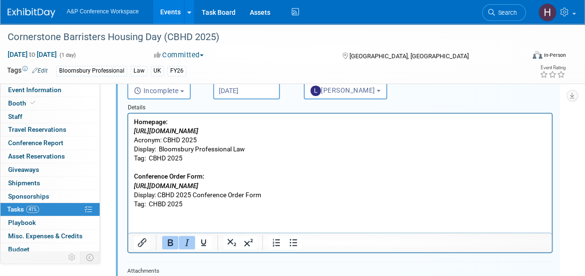
click at [367, 184] on p "Homepage: https://www.bloomsburyprofessional.com/uk/law/ Acronym: CBHD 2025 Dis…" at bounding box center [340, 162] width 412 height 91
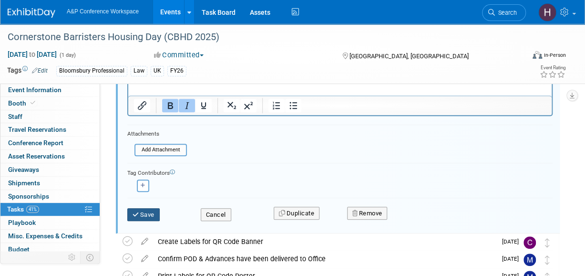
scroll to position [284, 0]
click at [145, 210] on button "Save" at bounding box center [143, 213] width 32 height 13
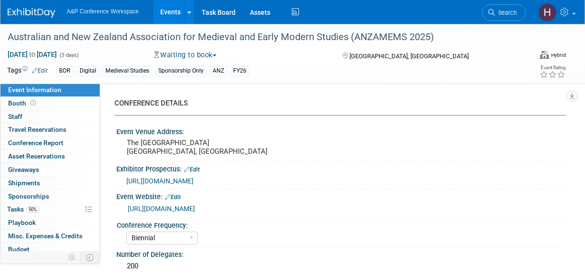
select select "Biennial"
select select "Level 3"
select select "Sponsorship"
select select "Libraries"
select select "Bloomsbury Digital Resources"
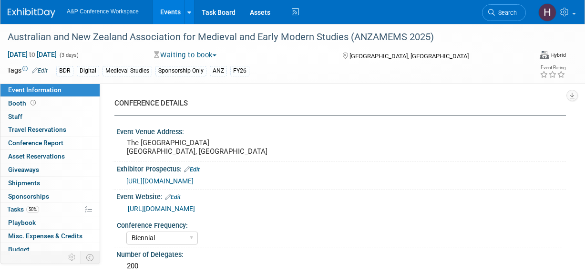
select select "[PERSON_NAME]"
select select "BDR Product Awareness and Trial Generation​"
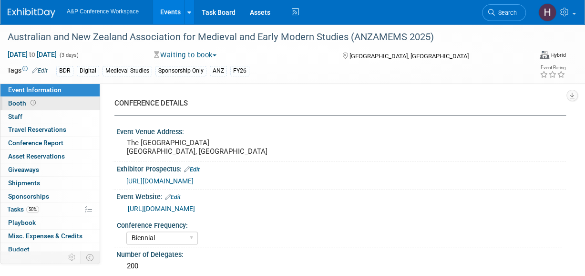
click at [51, 103] on link "Booth" at bounding box center [49, 103] width 99 height 13
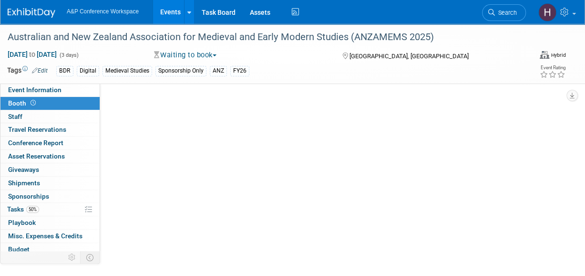
select select "DIGI"
